Goal: Transaction & Acquisition: Download file/media

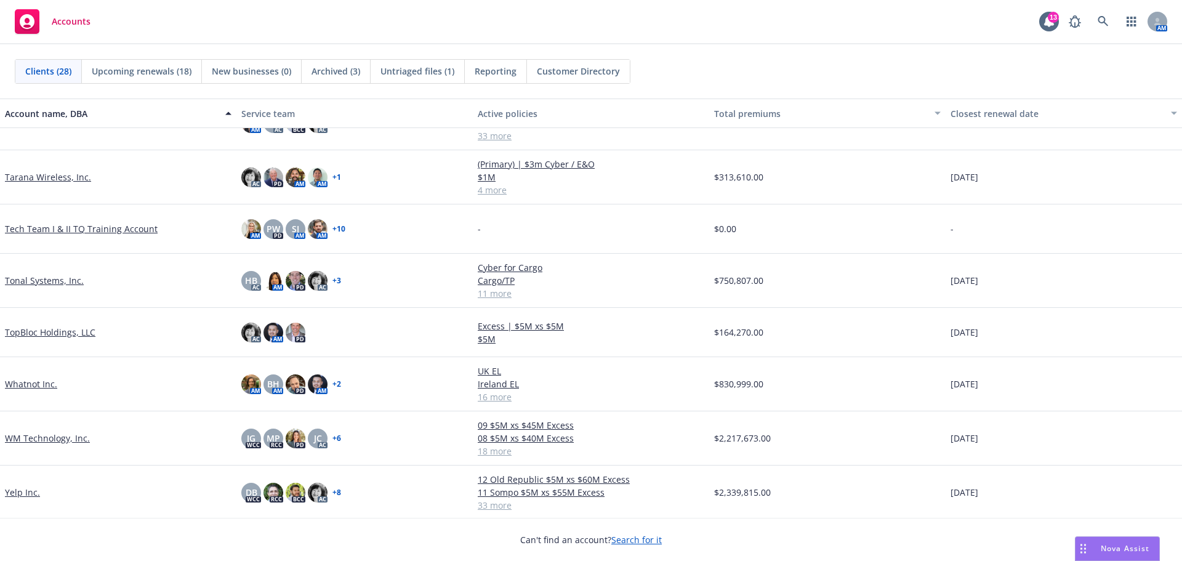
scroll to position [1024, 0]
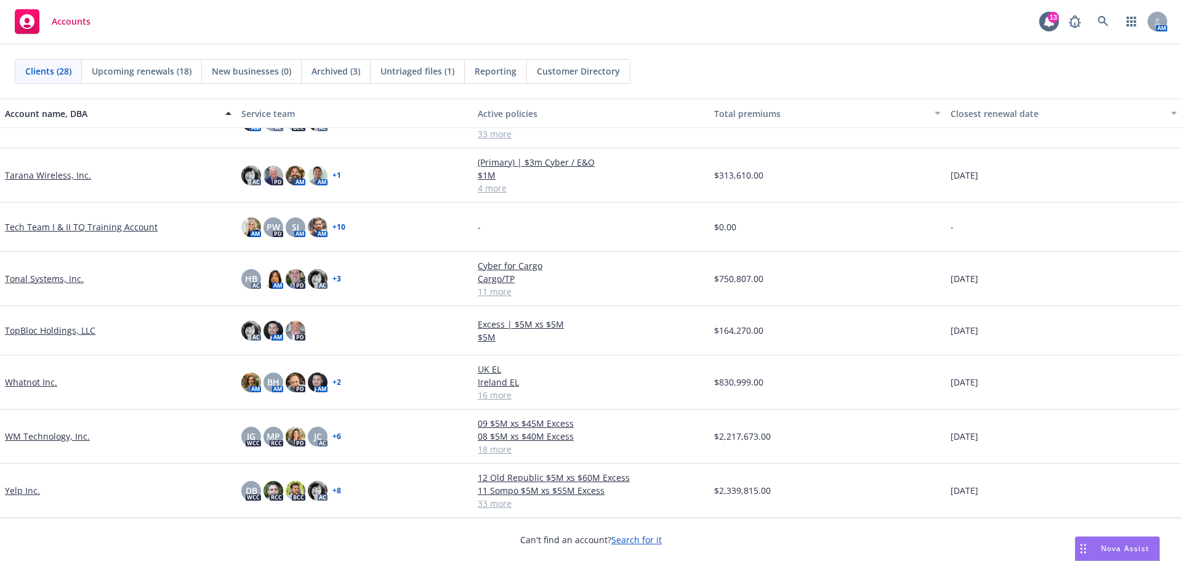
click at [62, 432] on link "WM Technology, Inc." at bounding box center [47, 436] width 85 height 13
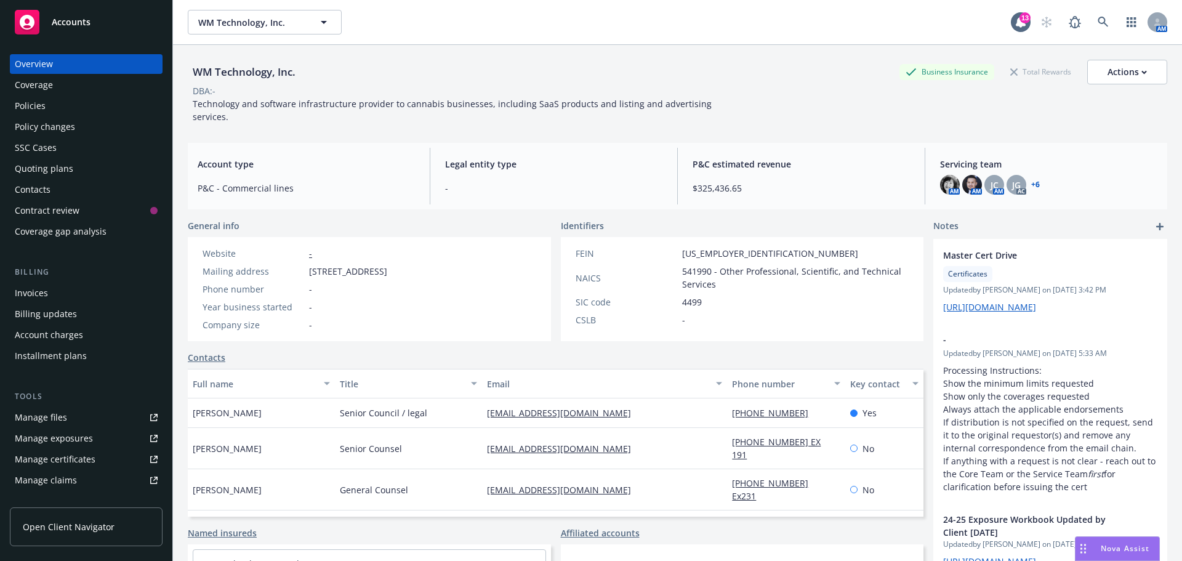
click at [76, 110] on div "Policies" at bounding box center [86, 106] width 143 height 20
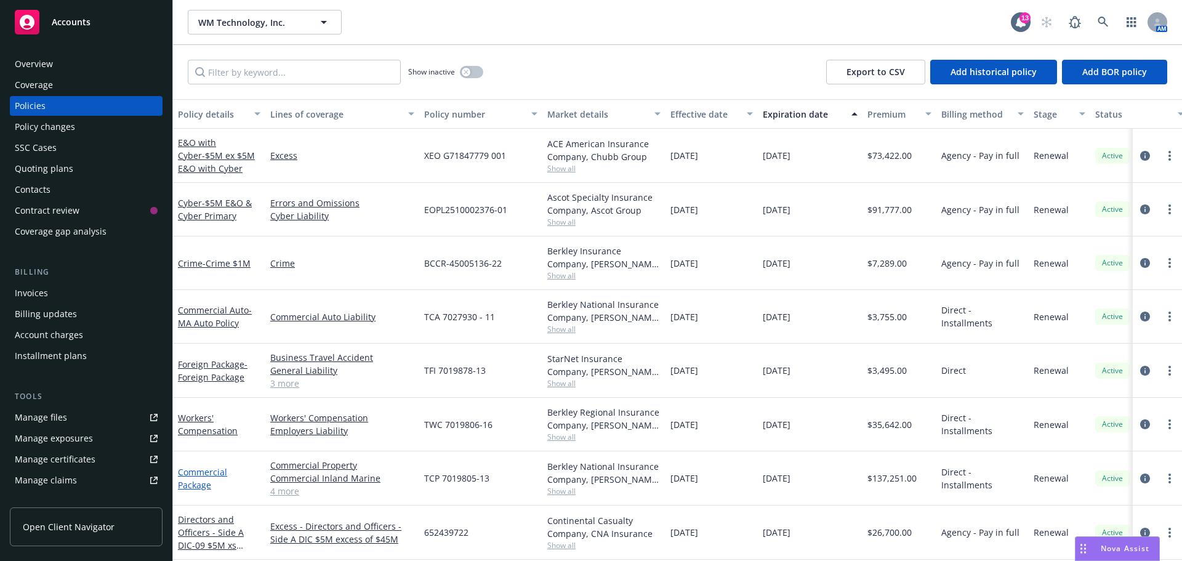
click at [206, 479] on link "Commercial Package" at bounding box center [202, 478] width 49 height 25
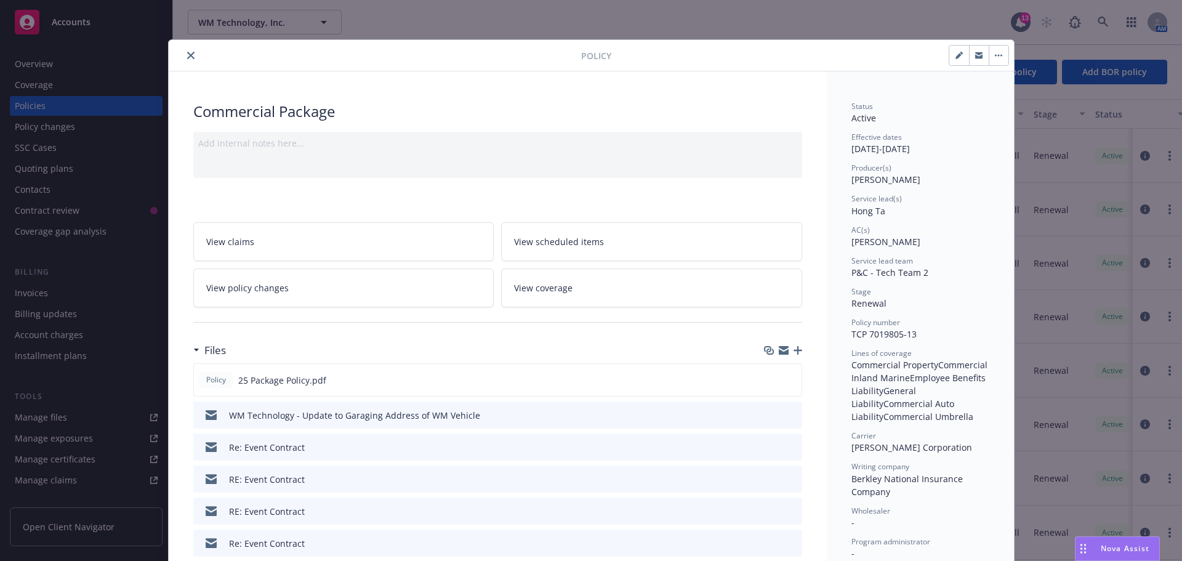
click at [784, 349] on div at bounding box center [783, 350] width 38 height 10
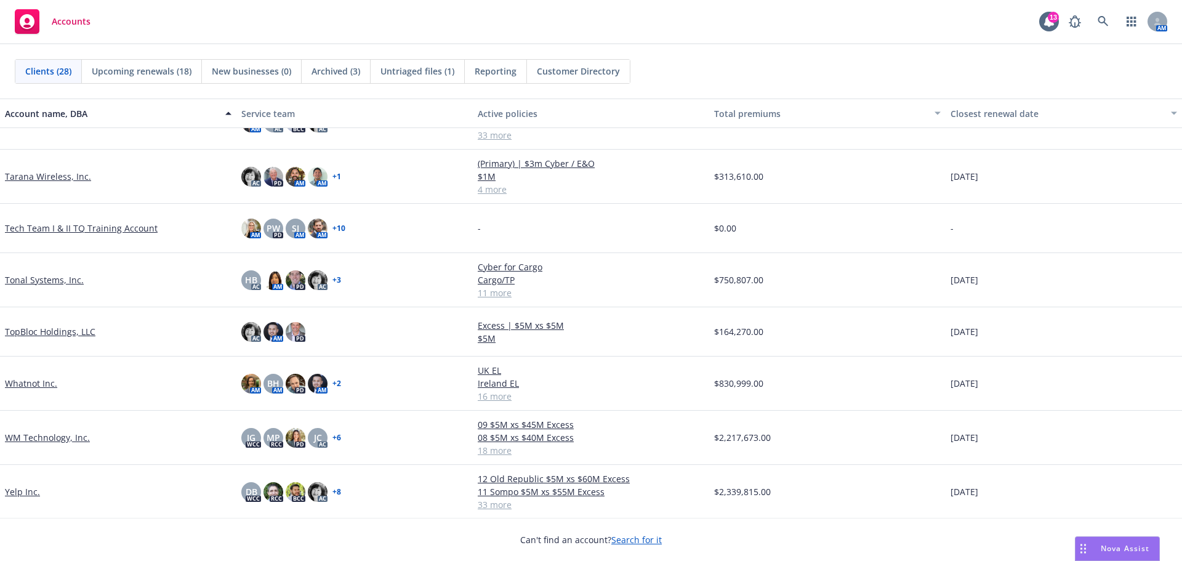
scroll to position [1024, 0]
click at [34, 383] on link "Whatnot Inc." at bounding box center [31, 382] width 52 height 13
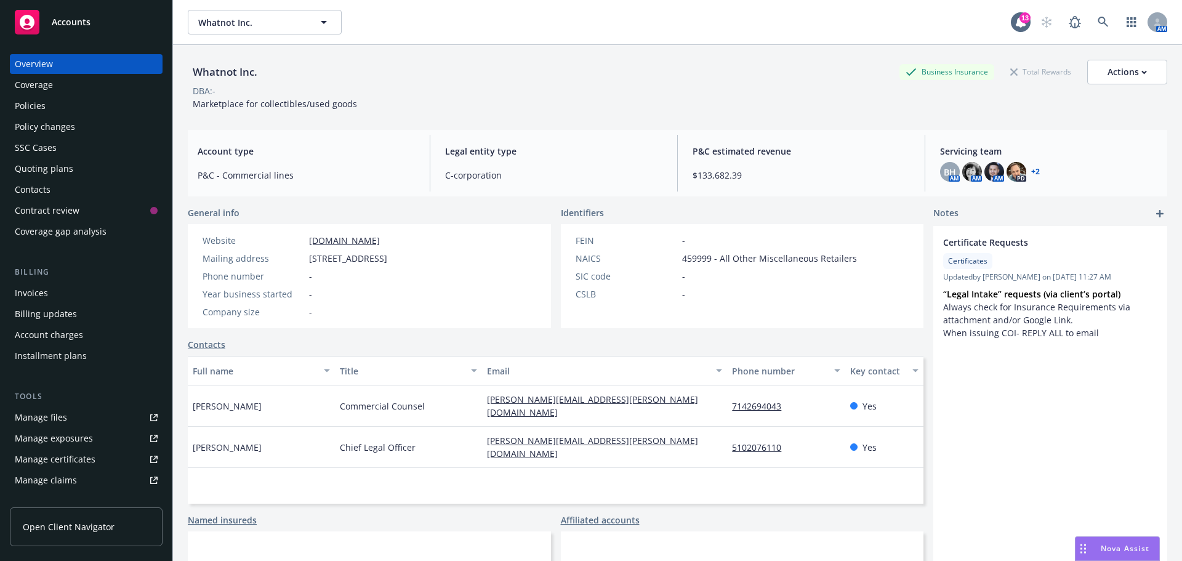
click at [50, 110] on div "Policies" at bounding box center [86, 106] width 143 height 20
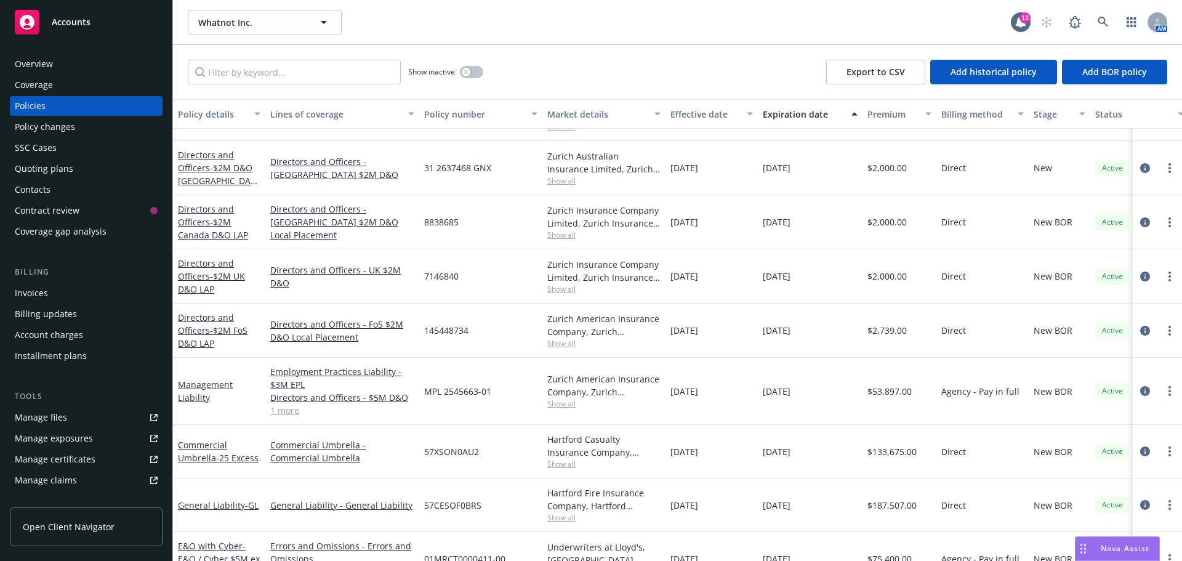
scroll to position [134, 0]
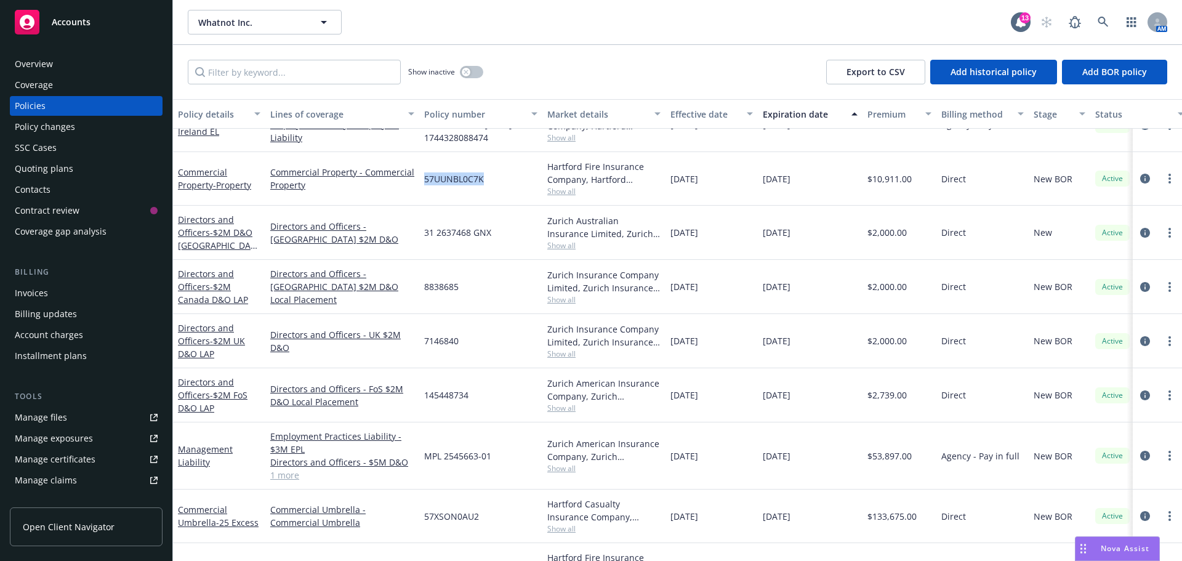
drag, startPoint x: 485, startPoint y: 185, endPoint x: 426, endPoint y: 187, distance: 59.1
click at [426, 187] on div "57UUNBL0C7K" at bounding box center [480, 179] width 123 height 54
copy span "57UUNBL0C7K"
click at [211, 175] on link "Commercial Property - Property" at bounding box center [214, 178] width 73 height 25
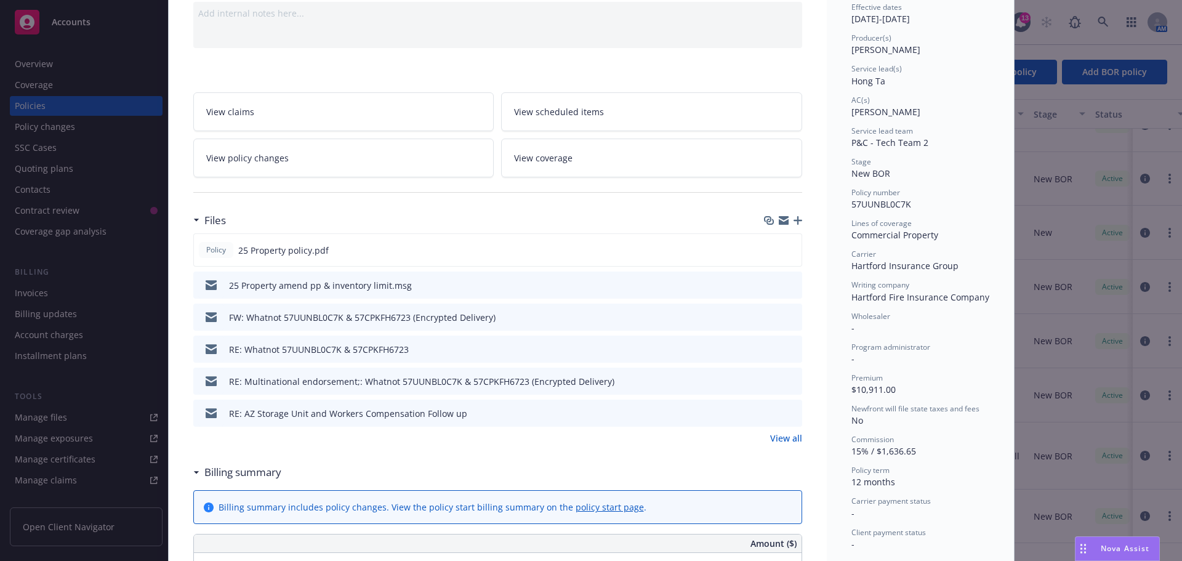
scroll to position [185, 0]
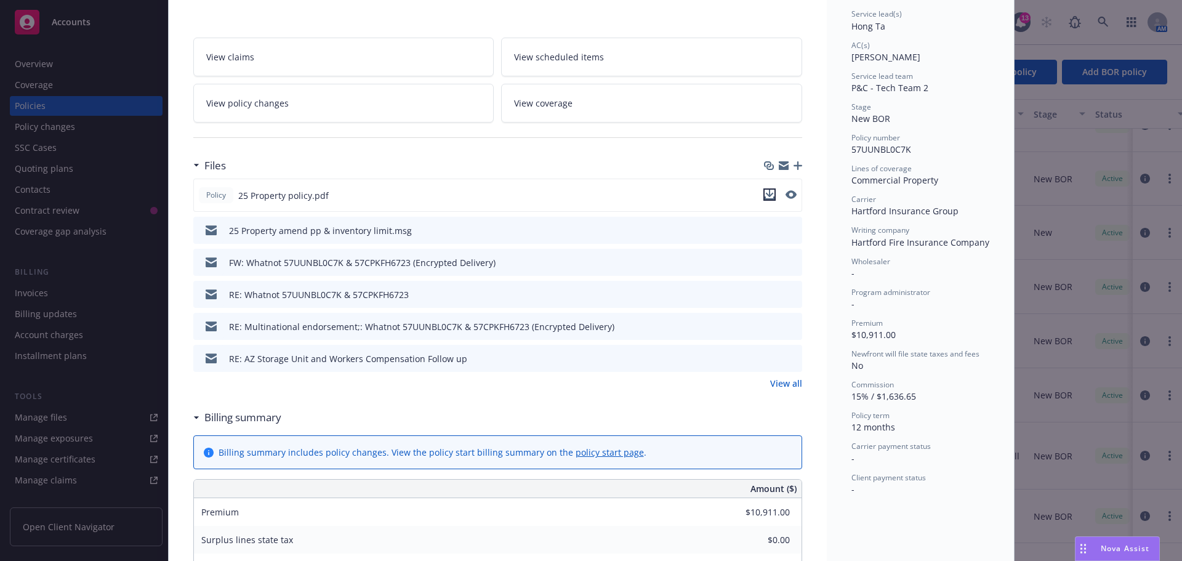
click at [765, 198] on icon "download file" at bounding box center [770, 195] width 10 height 10
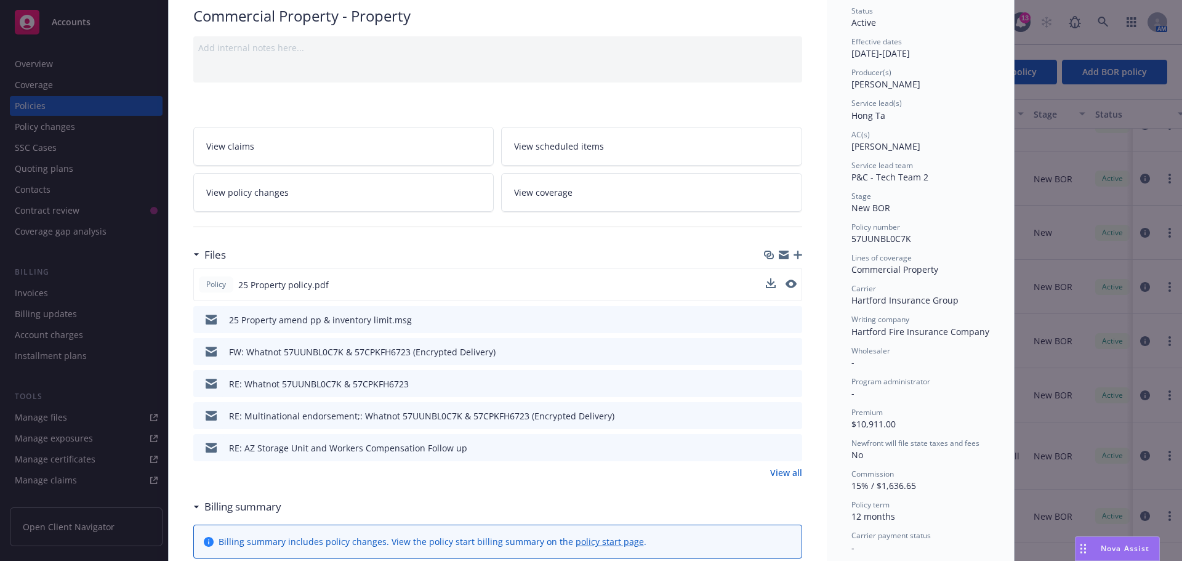
scroll to position [0, 0]
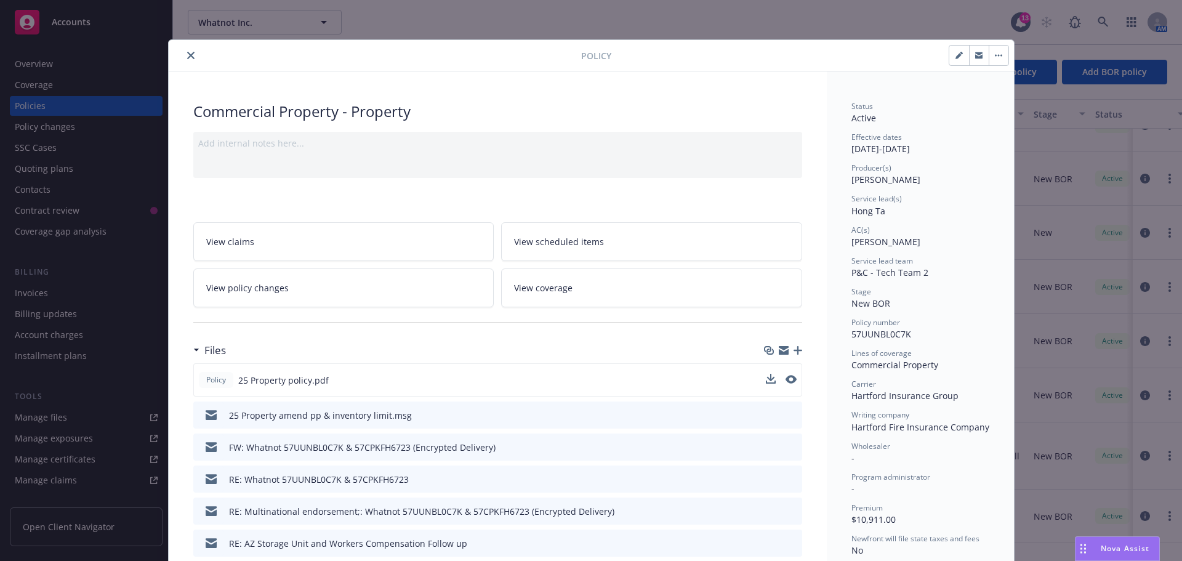
click at [188, 52] on icon "close" at bounding box center [190, 55] width 7 height 7
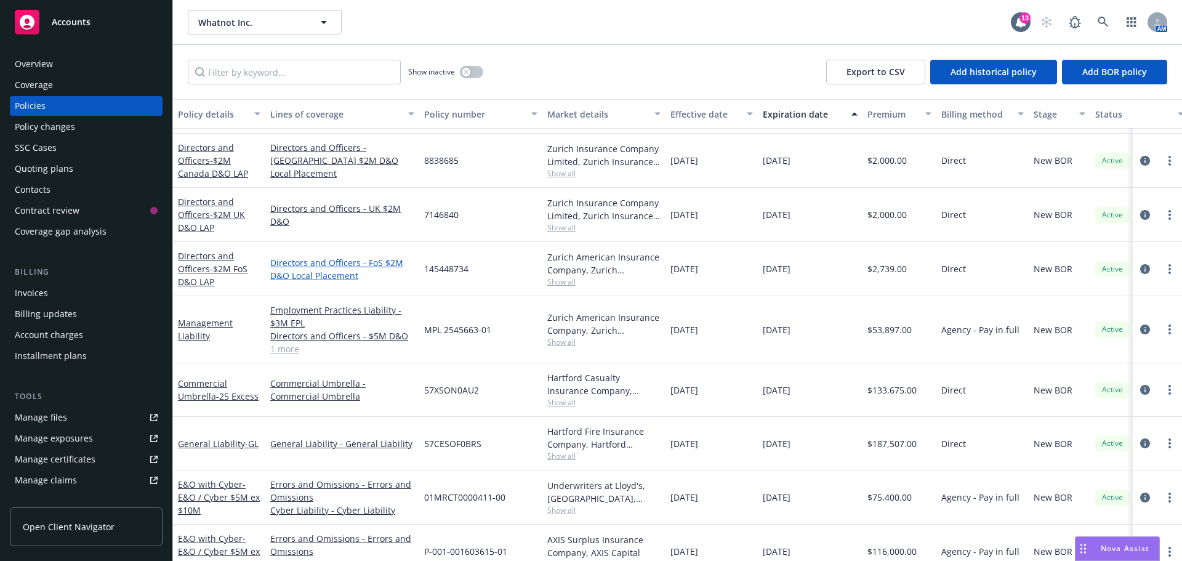
scroll to position [308, 0]
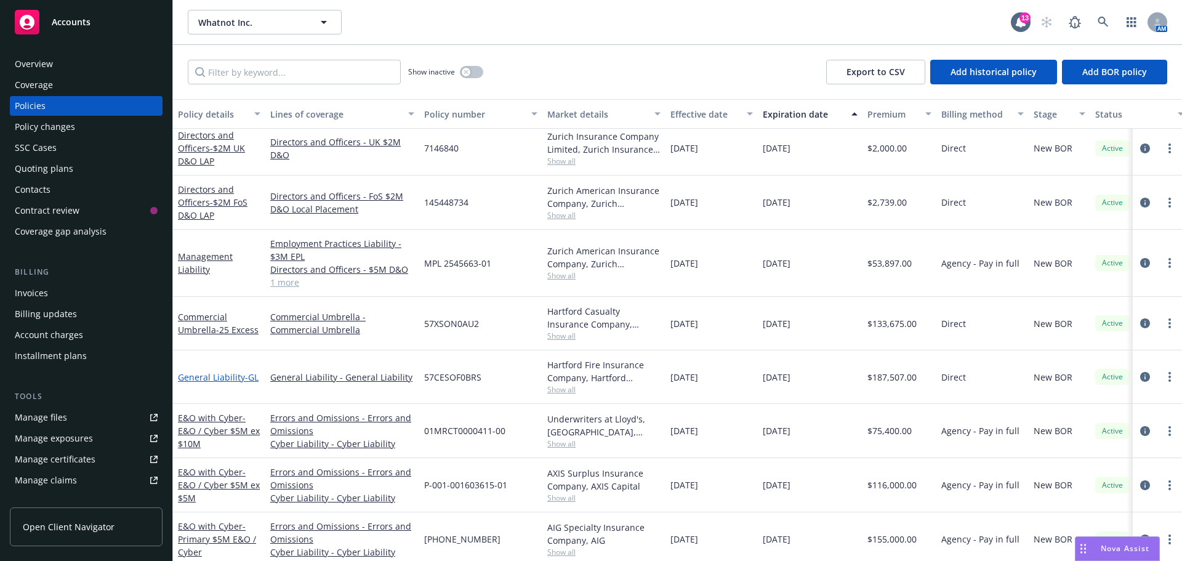
click at [221, 374] on link "General Liability - GL" at bounding box center [218, 377] width 81 height 12
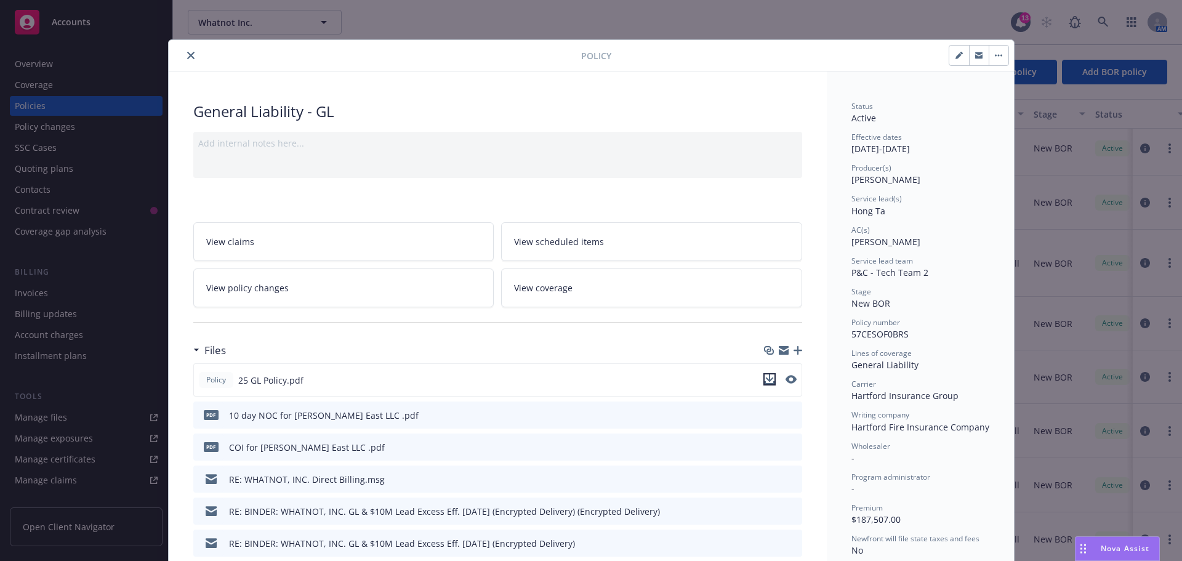
click at [765, 380] on icon "download file" at bounding box center [770, 379] width 10 height 10
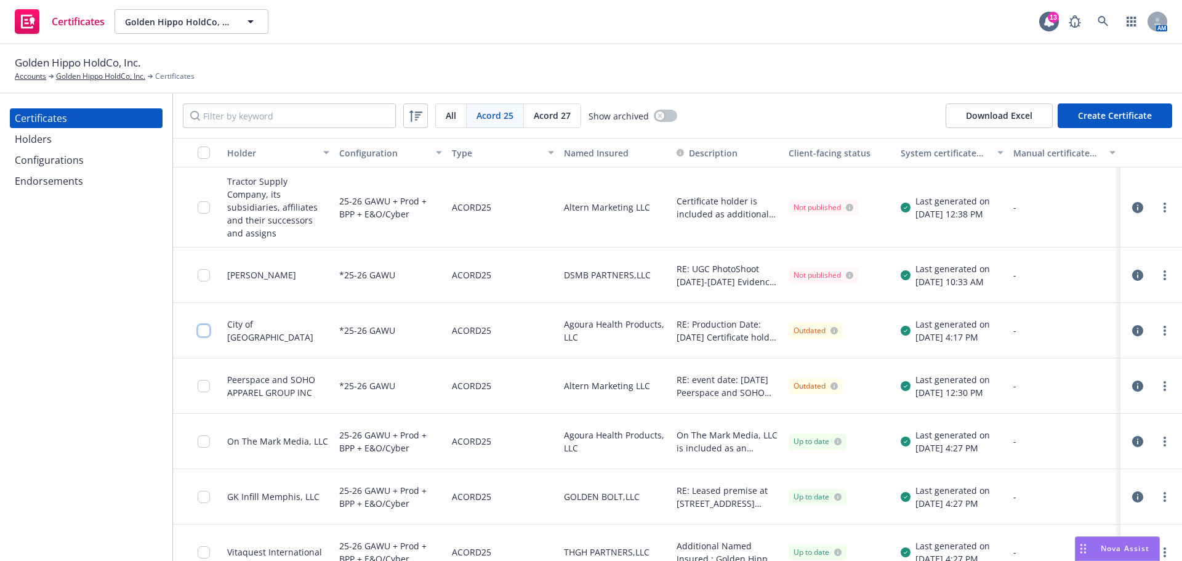
click at [206, 324] on input "checkbox" at bounding box center [204, 330] width 12 height 12
click at [497, 534] on div "Download certificate" at bounding box center [519, 532] width 93 height 23
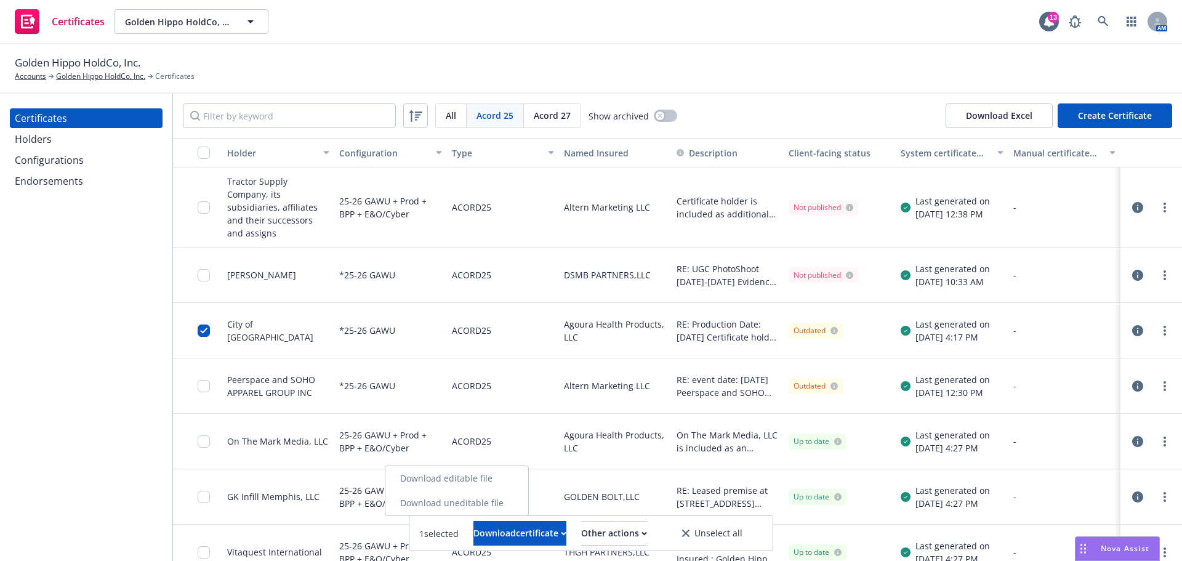
click at [507, 503] on link "Download uneditable file" at bounding box center [456, 503] width 143 height 25
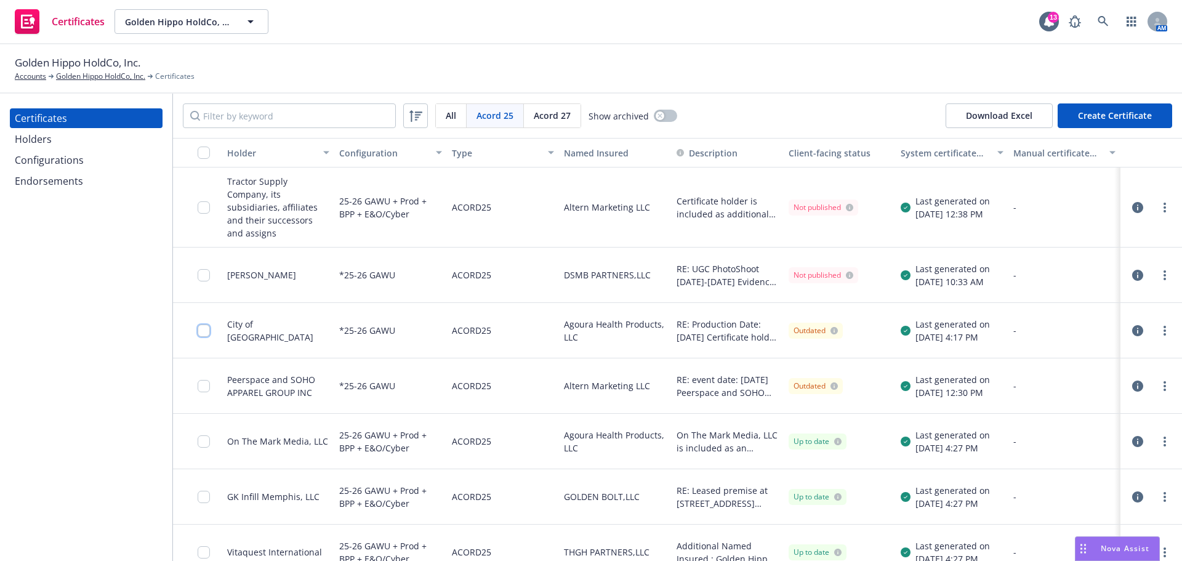
click at [208, 324] on input "checkbox" at bounding box center [204, 330] width 12 height 12
click at [1159, 323] on link "more" at bounding box center [1164, 330] width 15 height 15
click at [480, 533] on div "Download certificate" at bounding box center [519, 532] width 93 height 23
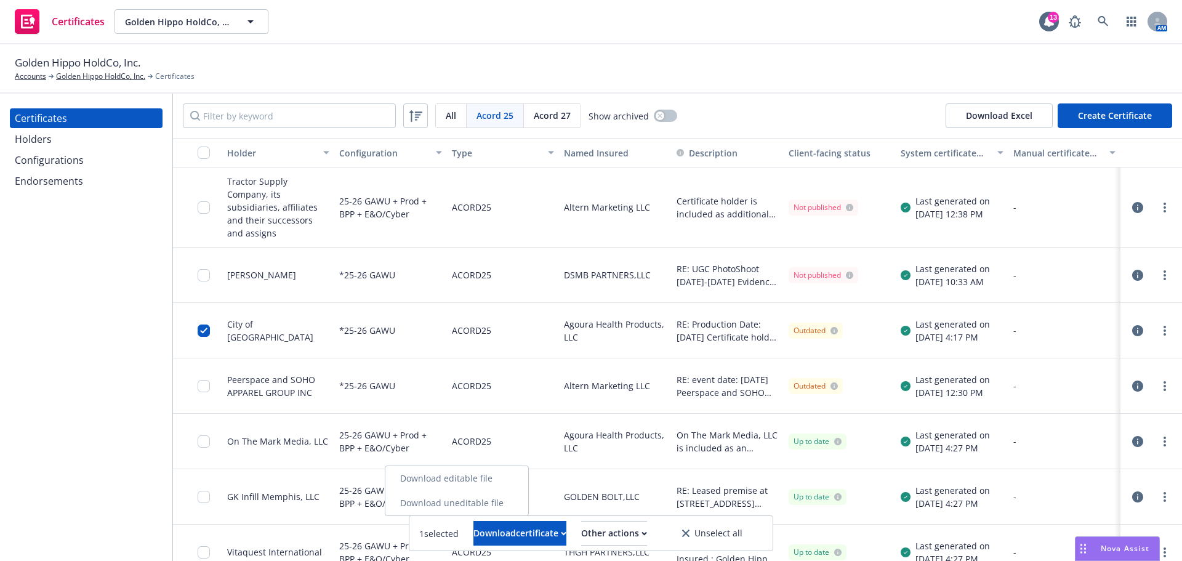
click at [489, 506] on link "Download uneditable file" at bounding box center [456, 503] width 143 height 25
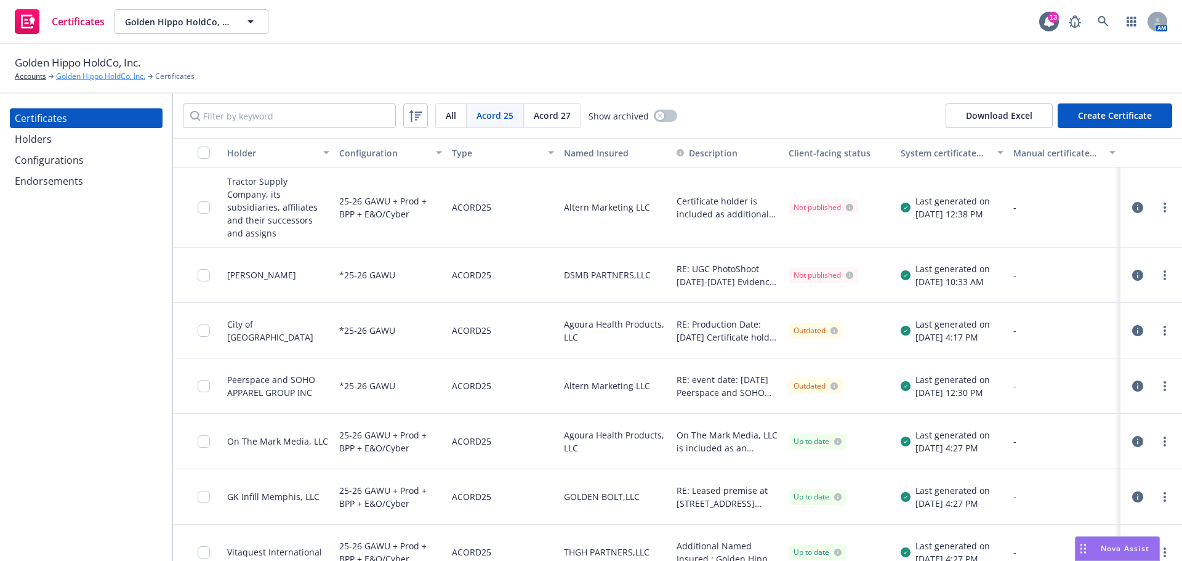
click at [99, 80] on link "Golden Hippo HoldCo, Inc." at bounding box center [100, 76] width 89 height 11
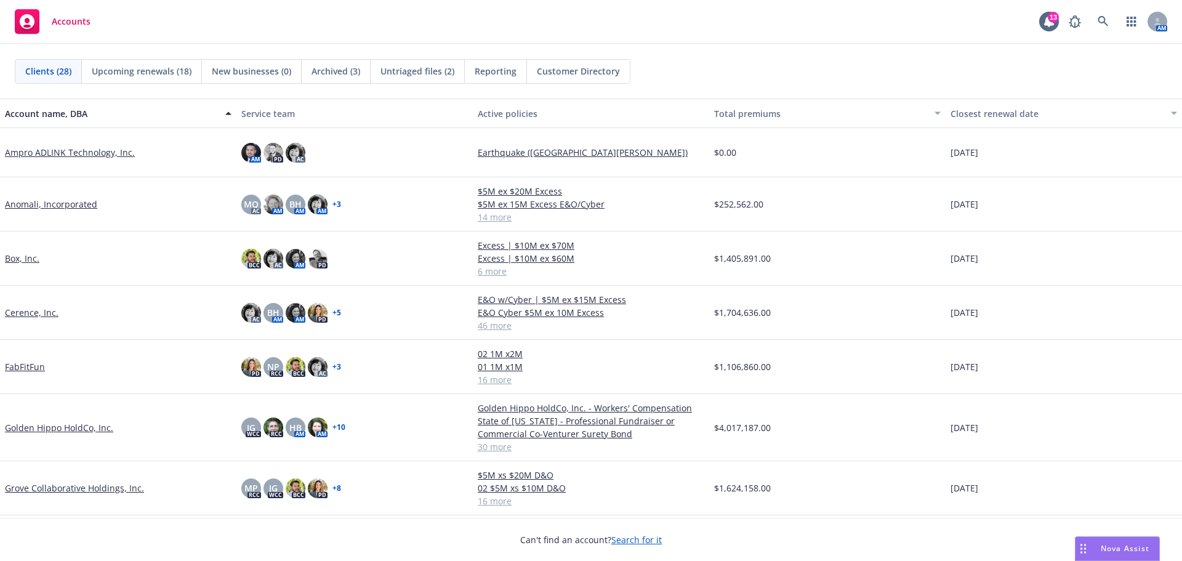
click at [92, 425] on link "Golden Hippo HoldCo, Inc." at bounding box center [59, 427] width 108 height 13
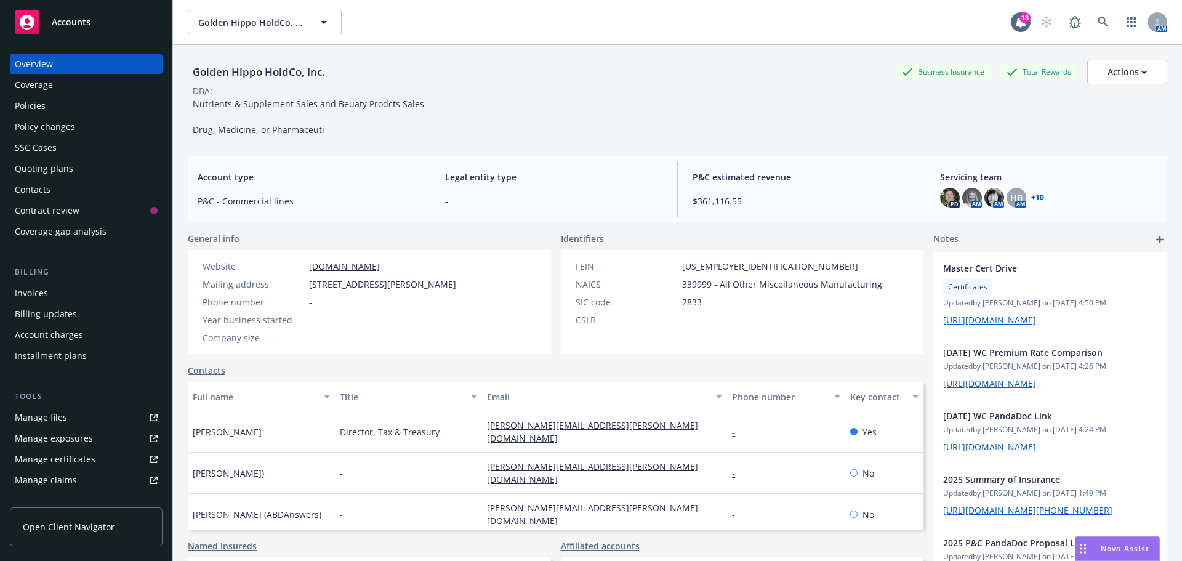
click at [44, 111] on div "Policies" at bounding box center [30, 106] width 31 height 20
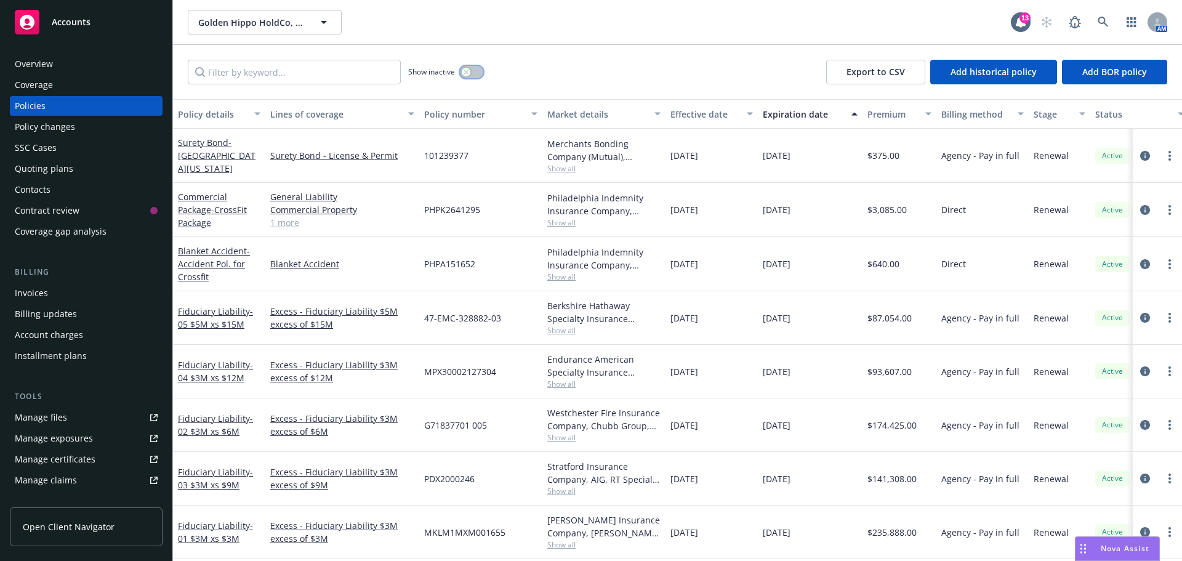
click at [481, 71] on button "button" at bounding box center [471, 72] width 23 height 12
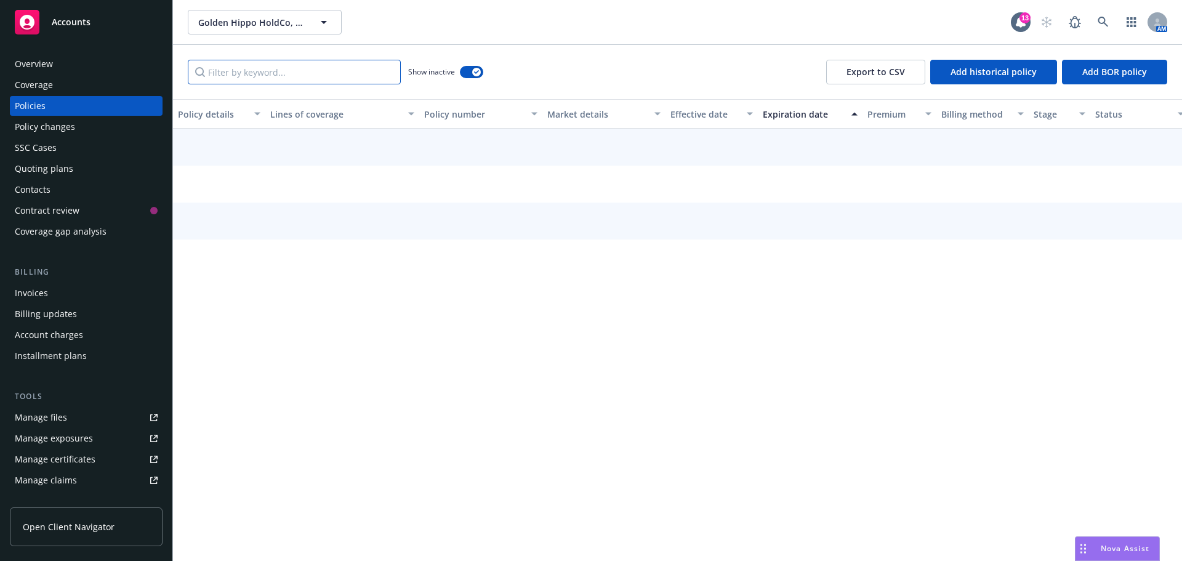
click at [310, 76] on input "Filter by keyword..." at bounding box center [294, 72] width 213 height 25
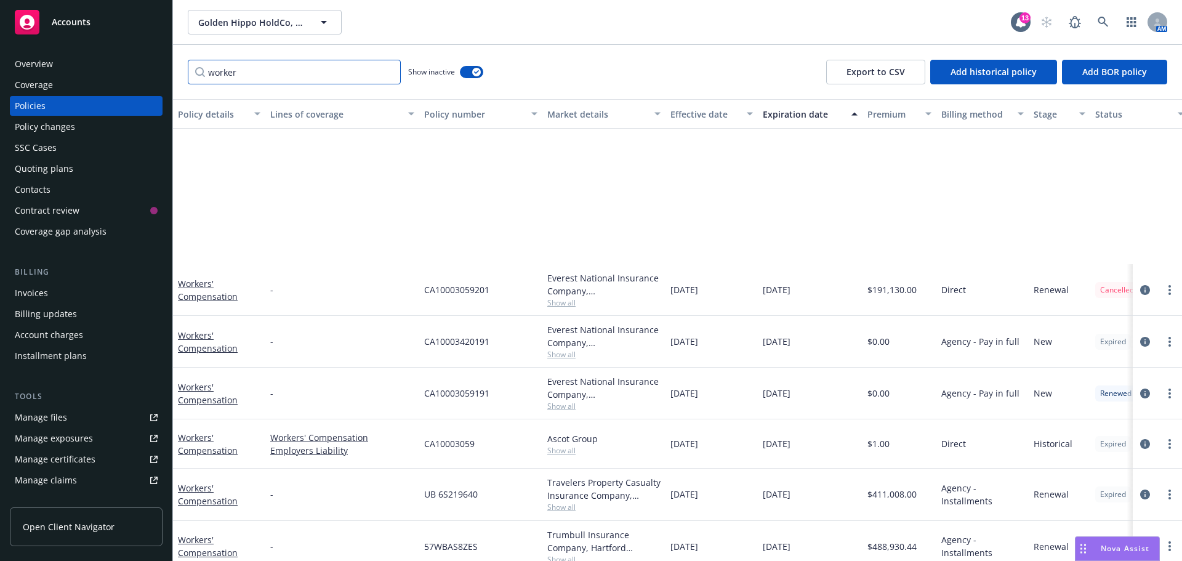
scroll to position [308, 0]
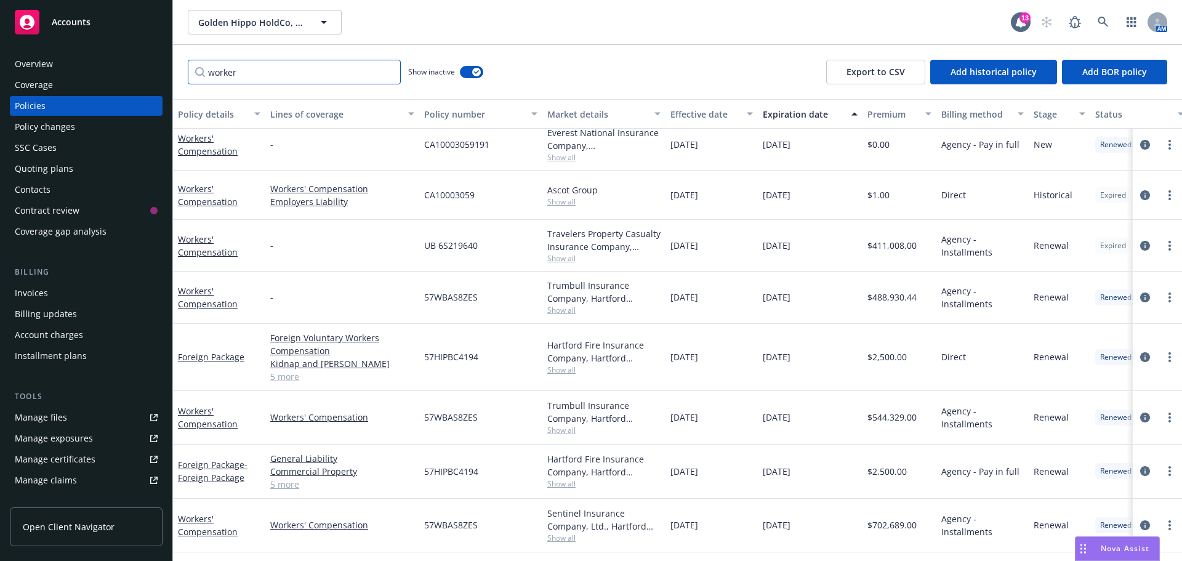
click at [339, 82] on input "worker" at bounding box center [294, 72] width 213 height 25
type input "workers c"
click at [203, 416] on link "Workers' Compensation" at bounding box center [208, 417] width 60 height 25
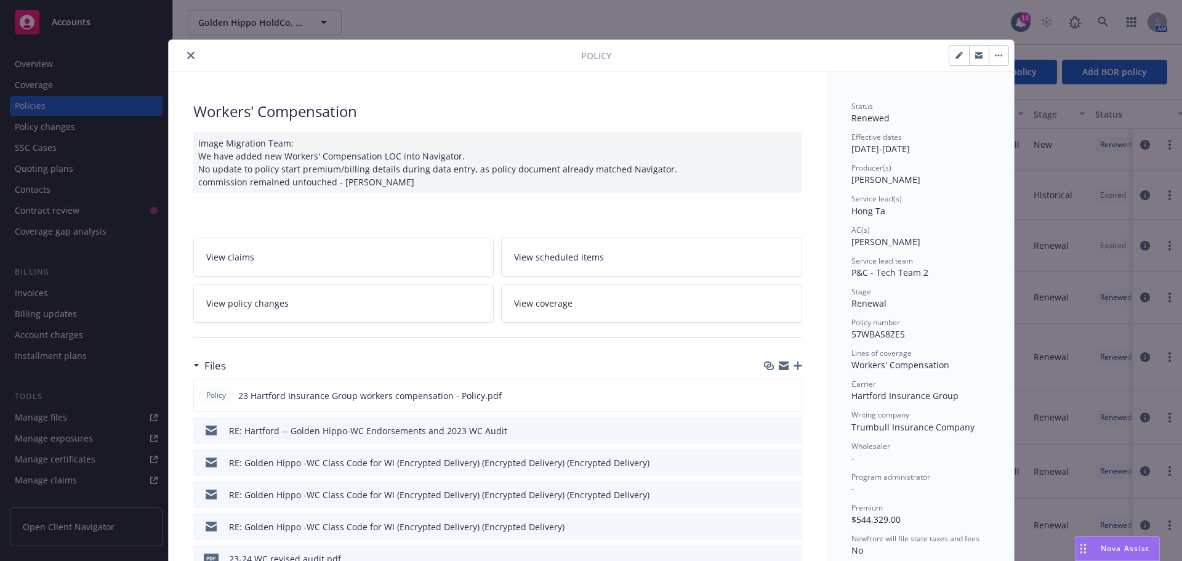
click at [794, 364] on icon "button" at bounding box center [798, 365] width 9 height 9
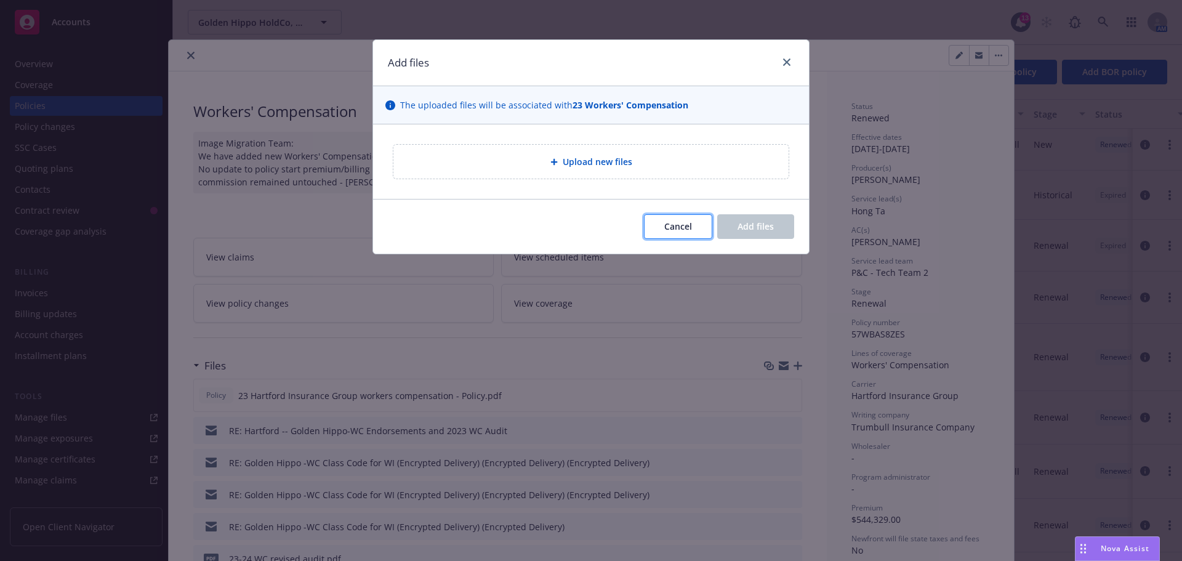
click at [682, 230] on span "Cancel" at bounding box center [678, 226] width 28 height 12
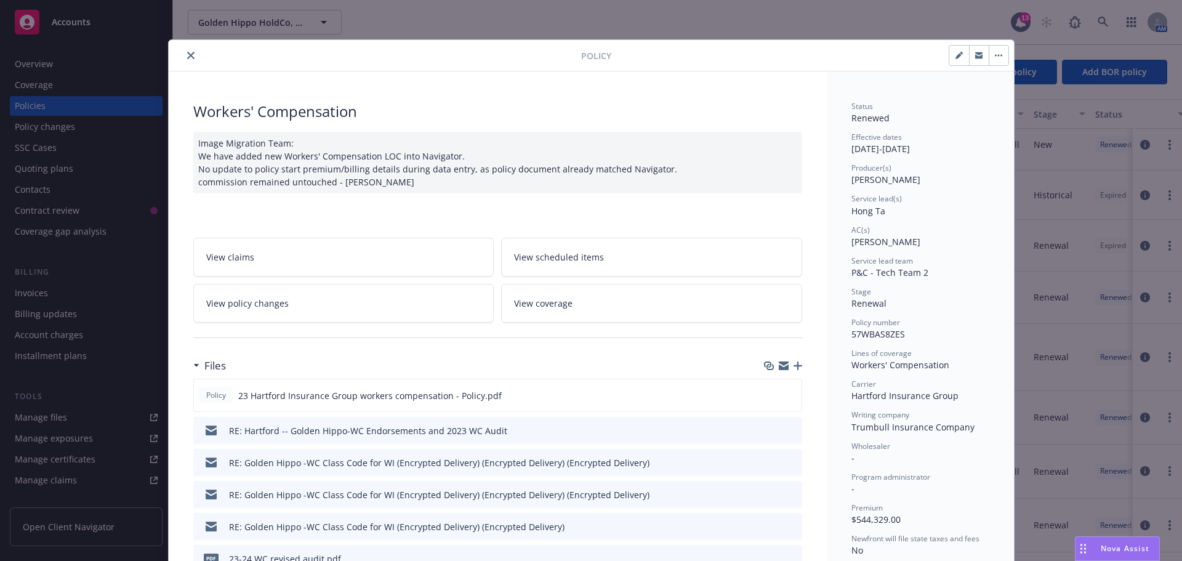
drag, startPoint x: 775, startPoint y: 363, endPoint x: 323, endPoint y: 199, distance: 480.4
click at [779, 363] on icon "button" at bounding box center [784, 363] width 10 height 4
click at [187, 56] on icon "close" at bounding box center [190, 55] width 7 height 7
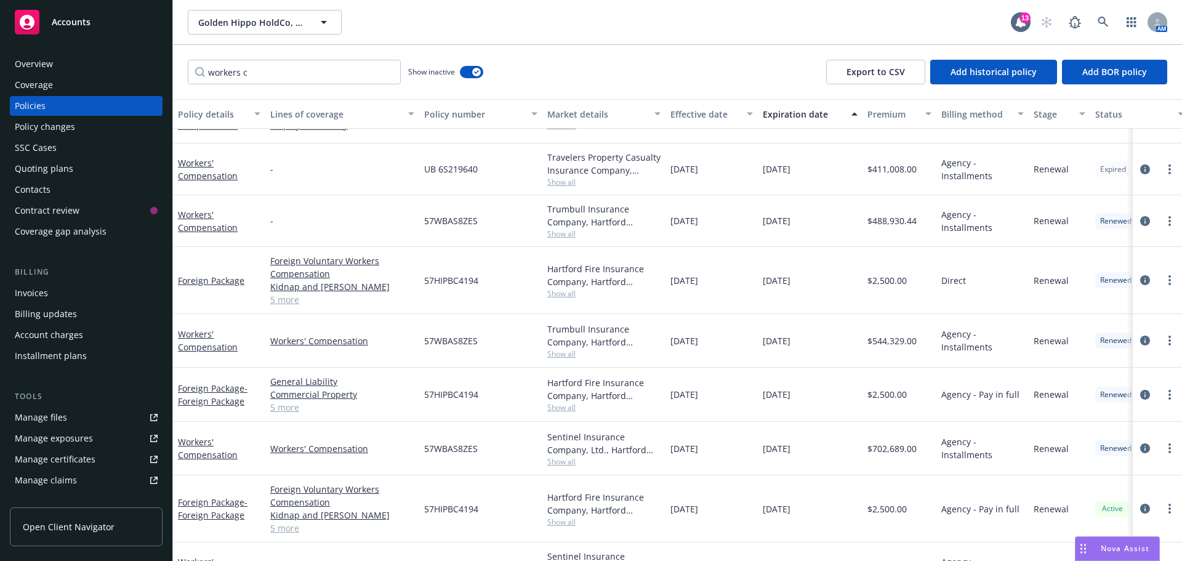
scroll to position [422, 0]
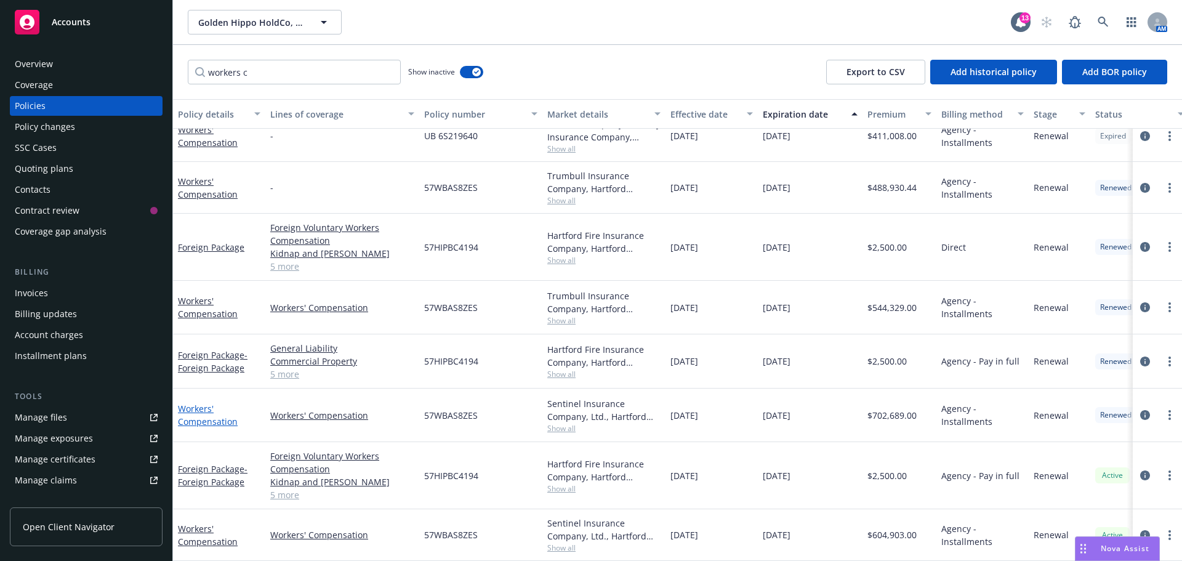
click at [201, 403] on link "Workers' Compensation" at bounding box center [208, 415] width 60 height 25
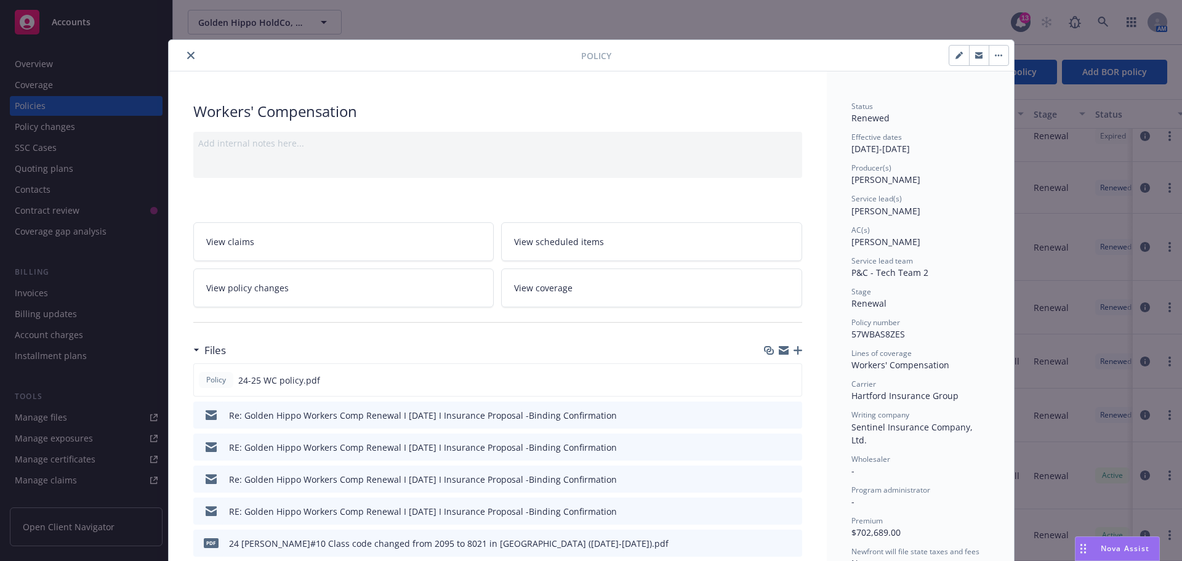
click at [783, 354] on icon "button" at bounding box center [784, 352] width 10 height 6
click at [184, 61] on button "close" at bounding box center [190, 55] width 15 height 15
